Goal: Browse casually

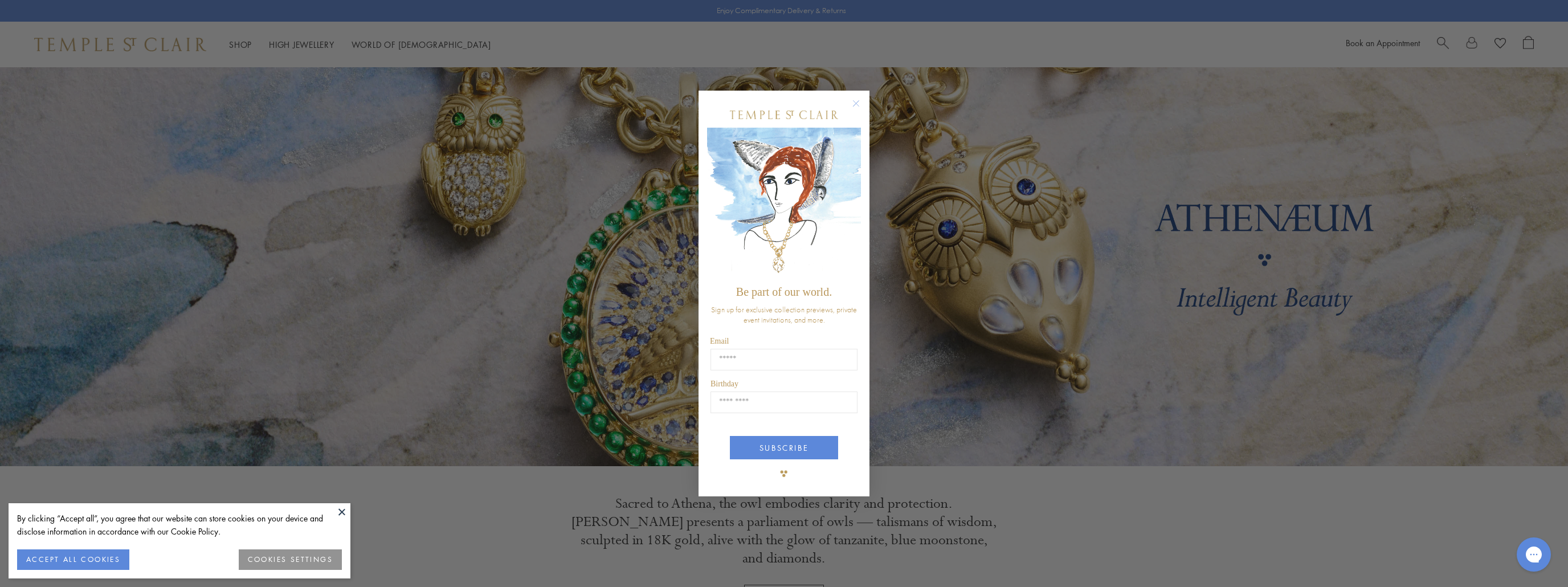
click at [1157, 225] on div "Close dialog Be part of our world. Sign up for exclusive collection previews, p…" at bounding box center [784, 293] width 1568 height 587
drag, startPoint x: 1192, startPoint y: 27, endPoint x: 1204, endPoint y: 29, distance: 12.2
click at [1194, 28] on div "Close dialog Be part of our world. Sign up for exclusive collection previews, p…" at bounding box center [784, 293] width 1568 height 587
click at [1189, 82] on div "Close dialog Be part of our world. Sign up for exclusive collection previews, p…" at bounding box center [784, 293] width 1568 height 587
